Goal: Communication & Community: Answer question/provide support

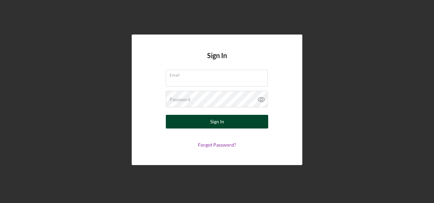
type input "[EMAIL_ADDRESS][DOMAIN_NAME]"
click at [222, 119] on div "Sign In" at bounding box center [217, 122] width 14 height 14
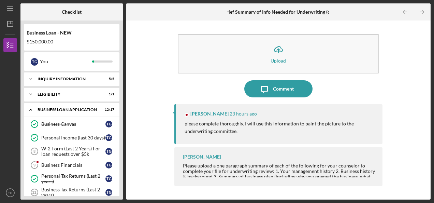
scroll to position [78, 0]
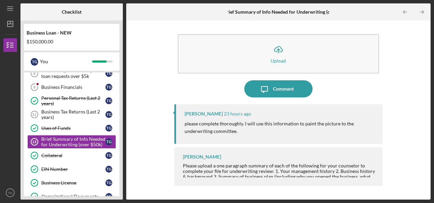
click at [367, 165] on div "Please upload a one paragraph summary of each of the following for your counsel…" at bounding box center [279, 176] width 193 height 27
click at [343, 167] on div "Please upload a one paragraph summary of each of the following for your counsel…" at bounding box center [279, 176] width 193 height 27
click at [366, 170] on div "Please upload a one paragraph summary of each of the following for your counsel…" at bounding box center [279, 176] width 193 height 27
click at [337, 165] on div "Please upload a one paragraph summary of each of the following for your counsel…" at bounding box center [279, 176] width 193 height 27
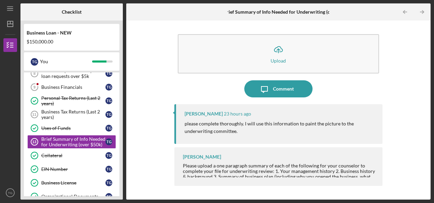
drag, startPoint x: 337, startPoint y: 165, endPoint x: 309, endPoint y: 132, distance: 43.1
click at [309, 132] on p "please complete thoroughly. I will use this information to paint the picture to…" at bounding box center [280, 127] width 191 height 15
click at [314, 124] on p "please complete thoroughly. I will use this information to paint the picture to…" at bounding box center [280, 127] width 191 height 15
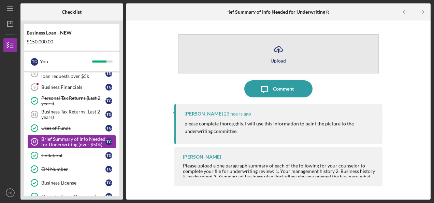
click at [285, 54] on icon "Icon/Upload" at bounding box center [278, 49] width 17 height 17
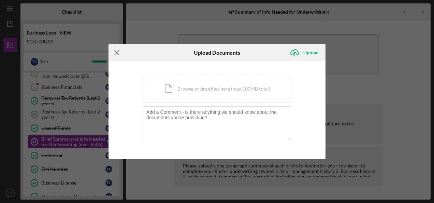
click at [115, 52] on icon "Icon/Menu Close" at bounding box center [116, 52] width 17 height 17
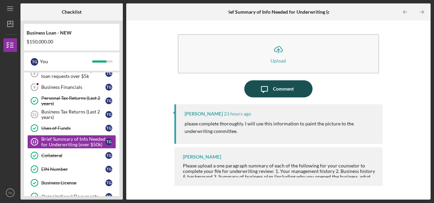
click at [285, 89] on div "Comment" at bounding box center [283, 88] width 21 height 17
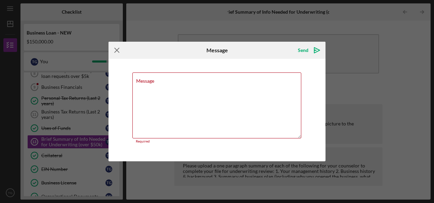
click at [117, 53] on icon "Icon/Menu Close" at bounding box center [116, 50] width 17 height 17
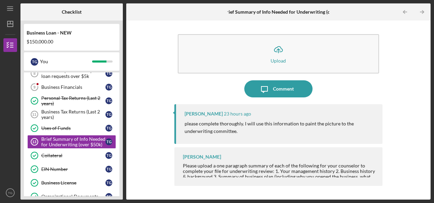
click at [336, 167] on div "Please upload a one paragraph summary of each of the following for your counsel…" at bounding box center [279, 176] width 193 height 27
drag, startPoint x: 175, startPoint y: 132, endPoint x: 176, endPoint y: 160, distance: 28.3
click at [176, 160] on div "Ian Nelson 23 hours ago please complete thoroughly. I will use this information…" at bounding box center [278, 146] width 208 height 85
click at [174, 158] on div "Icon/Upload Upload Icon/Message Comment Ian Nelson 23 hours ago please complete…" at bounding box center [278, 110] width 297 height 172
click at [174, 158] on div "Ian Nelson Please upload a one paragraph summary of each of the following for y…" at bounding box center [278, 166] width 208 height 39
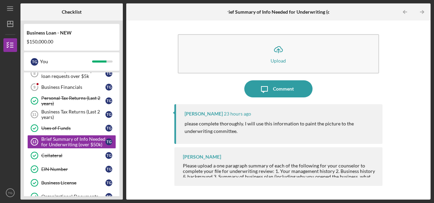
drag, startPoint x: 174, startPoint y: 158, endPoint x: 240, endPoint y: 163, distance: 66.0
click at [240, 163] on div "Please upload a one paragraph summary of each of the following for your counsel…" at bounding box center [279, 176] width 193 height 27
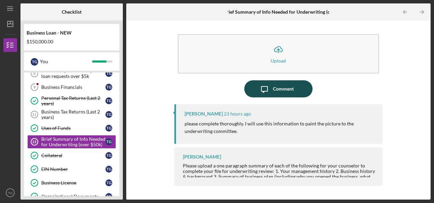
click at [287, 86] on div "Comment" at bounding box center [283, 88] width 21 height 17
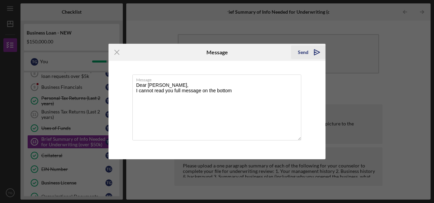
type textarea "Dear Mr Nelson, I cannot read you full message on the bottom"
click at [306, 53] on div "Send" at bounding box center [303, 52] width 11 height 14
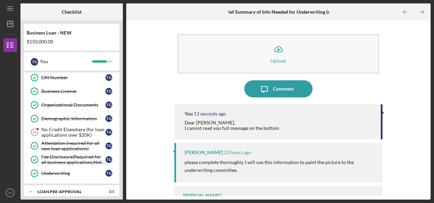
scroll to position [202, 0]
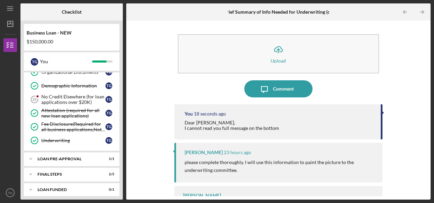
click at [428, 88] on div "Icon/Upload Upload Icon/Message Comment You 18 seconds ago Dear Mr Nelson, I ca…" at bounding box center [278, 109] width 304 height 179
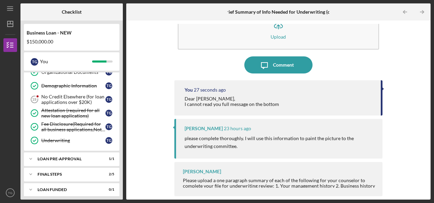
click at [336, 183] on div "Please upload a one paragraph summary of each of the following for your counsel…" at bounding box center [279, 190] width 193 height 27
